Goal: Information Seeking & Learning: Learn about a topic

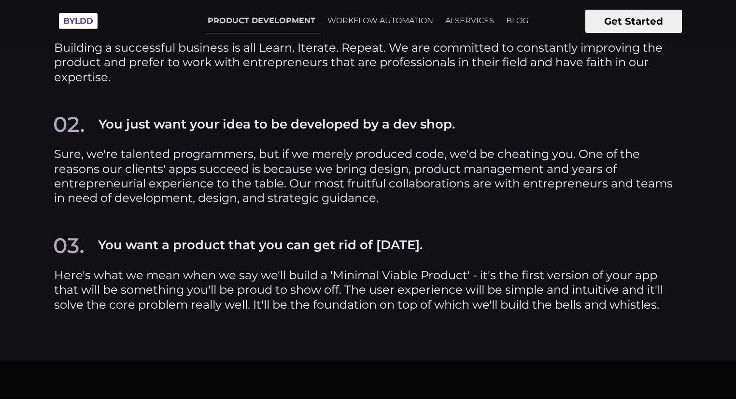
scroll to position [4157, 0]
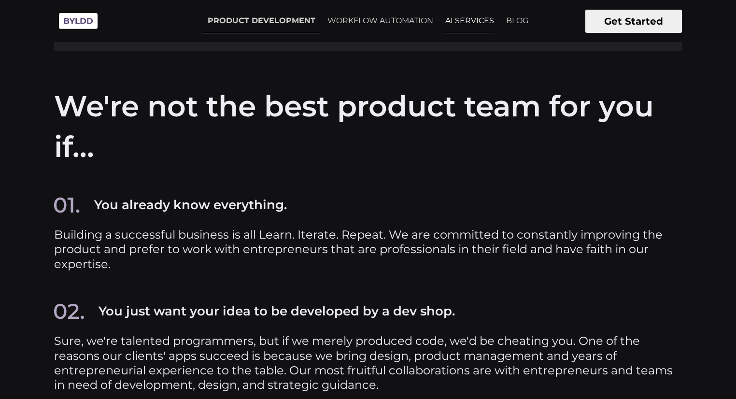
click at [470, 18] on link "AI SERVICES" at bounding box center [470, 21] width 60 height 24
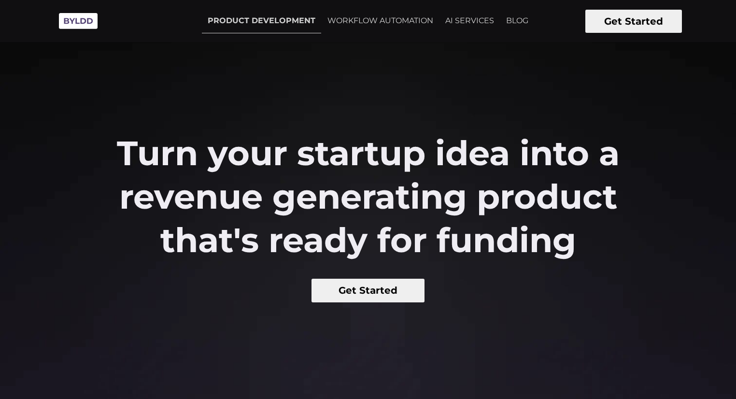
click at [621, 19] on button "Get Started" at bounding box center [634, 21] width 97 height 23
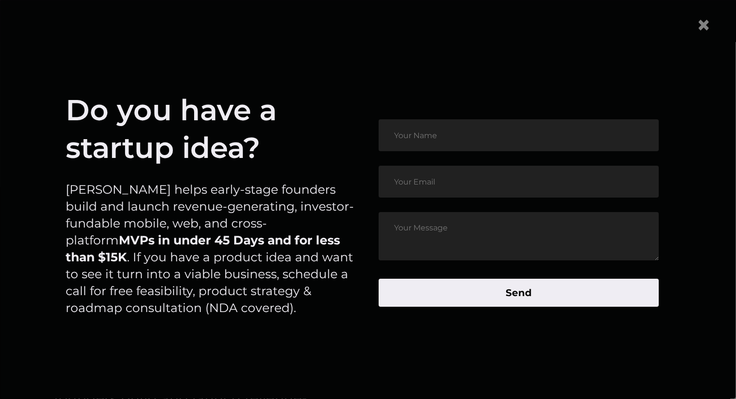
scroll to position [4496, 0]
